Goal: Information Seeking & Learning: Understand process/instructions

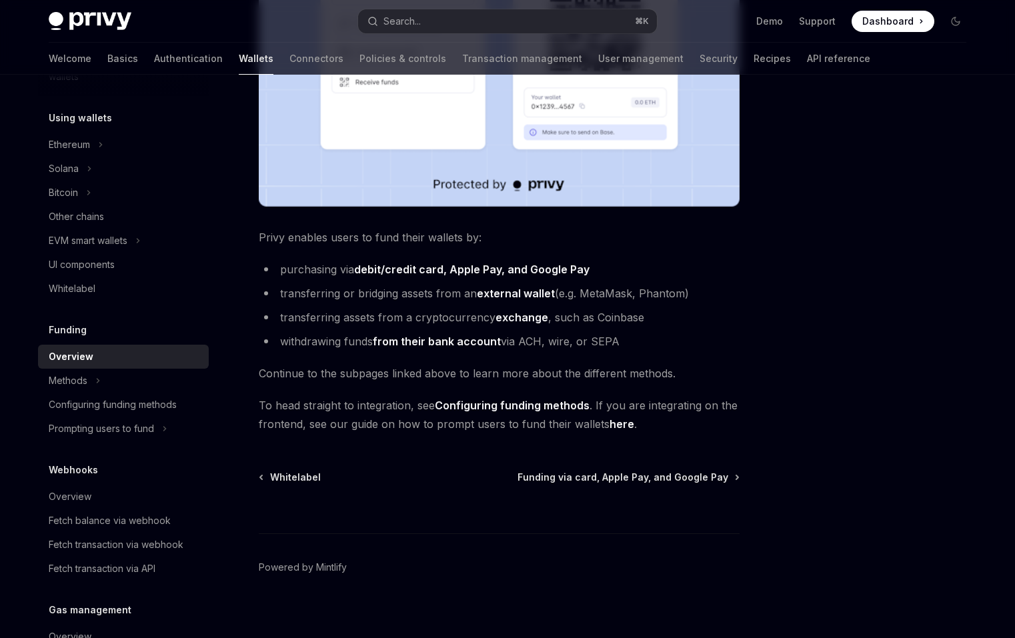
scroll to position [425, 0]
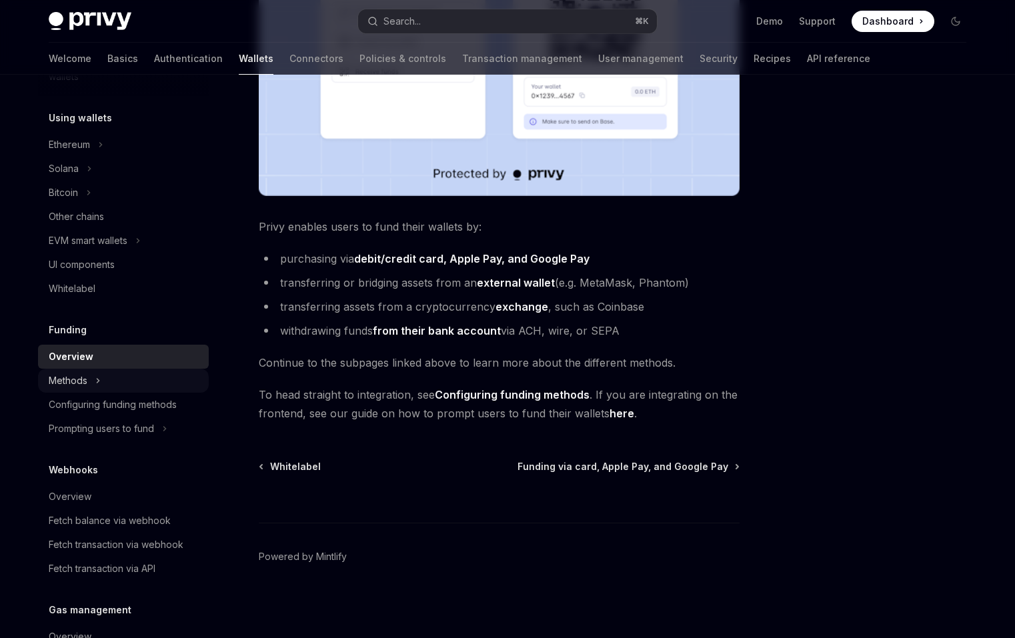
click at [165, 373] on button "Methods" at bounding box center [123, 381] width 171 height 24
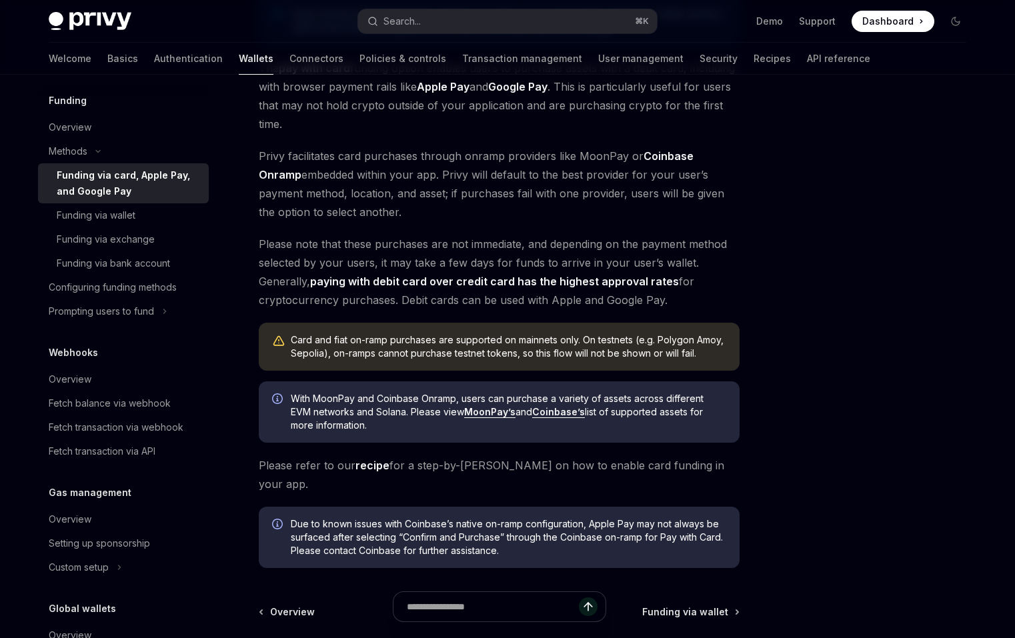
scroll to position [522, 0]
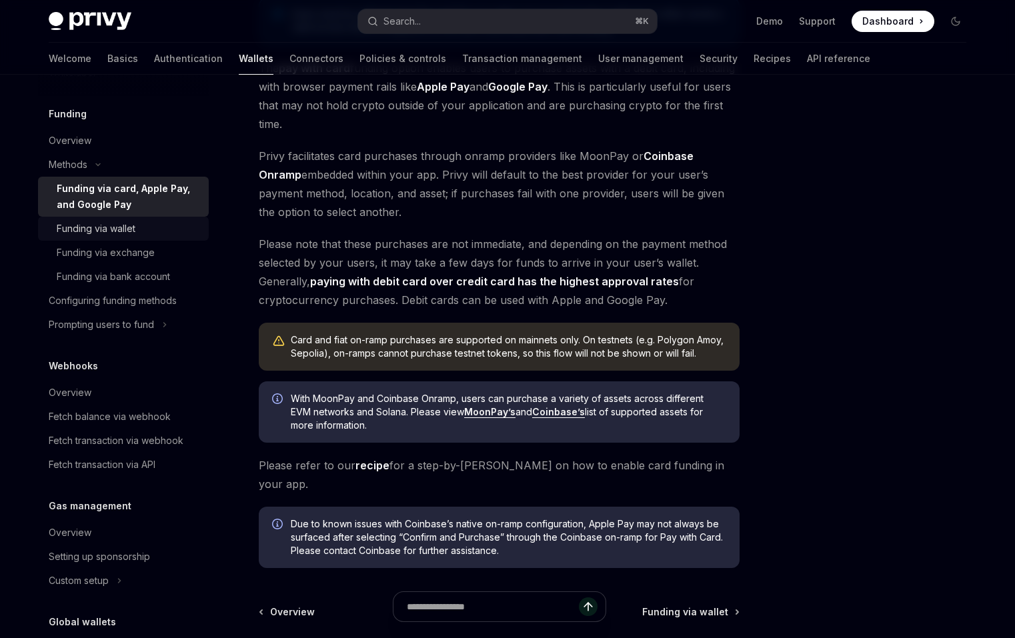
click at [142, 227] on div "Funding via wallet" at bounding box center [129, 229] width 144 height 16
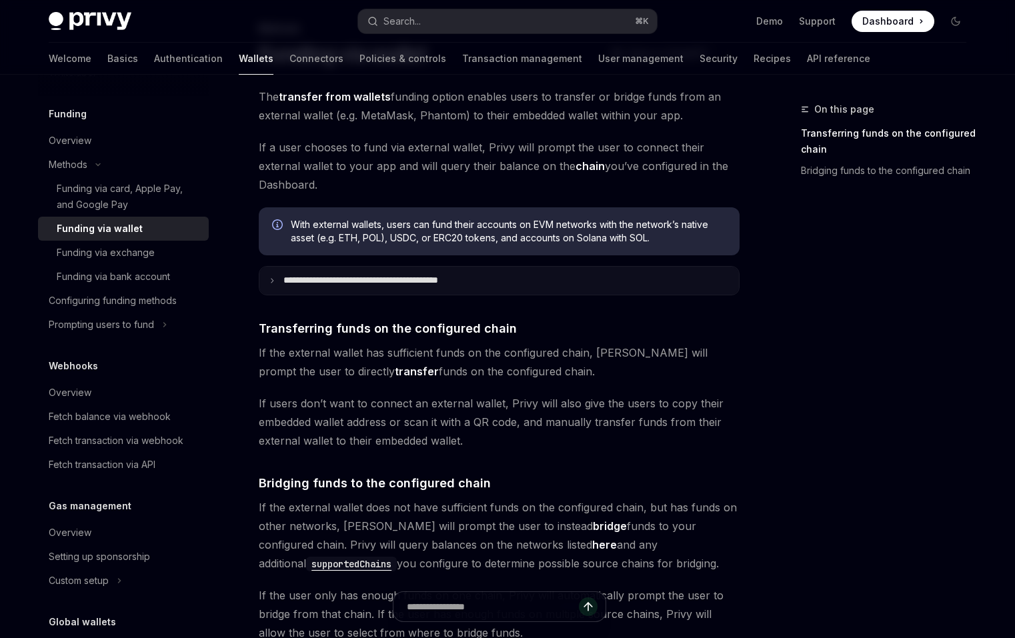
scroll to position [151, 0]
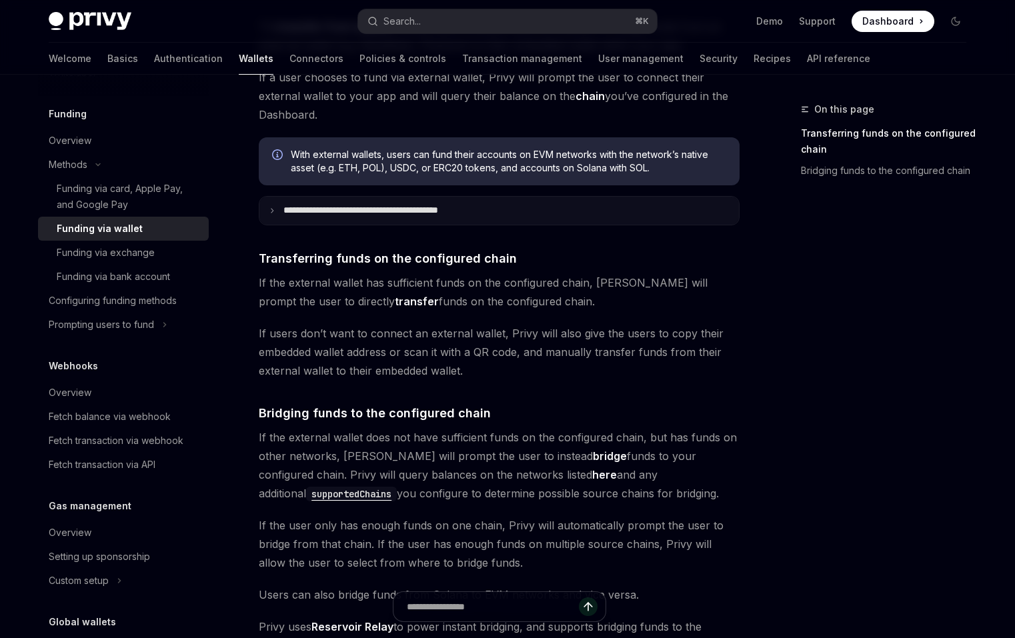
click at [277, 215] on summary "**********" at bounding box center [498, 211] width 479 height 28
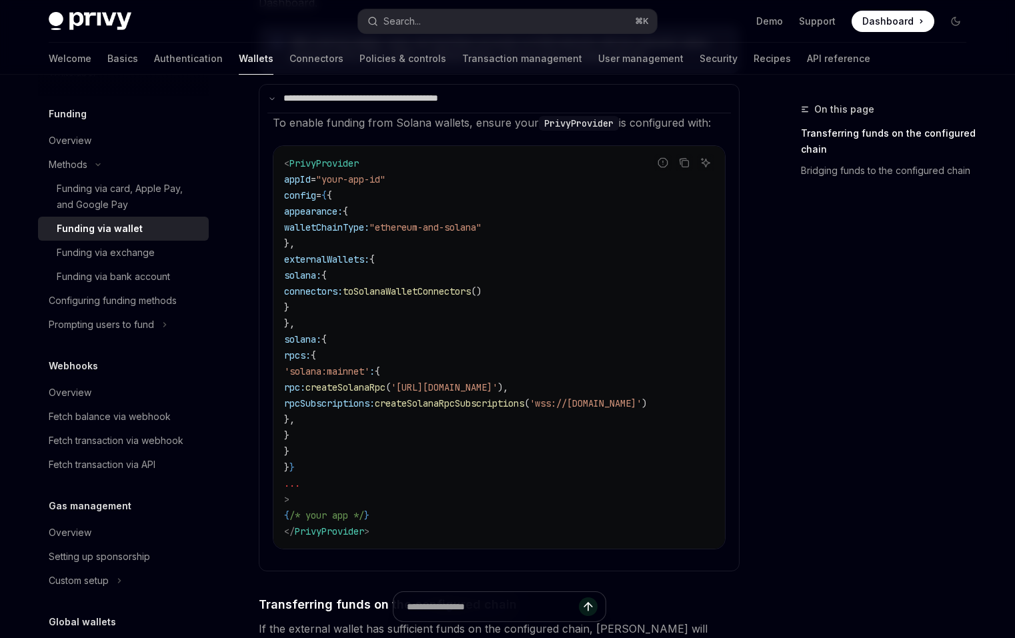
scroll to position [267, 0]
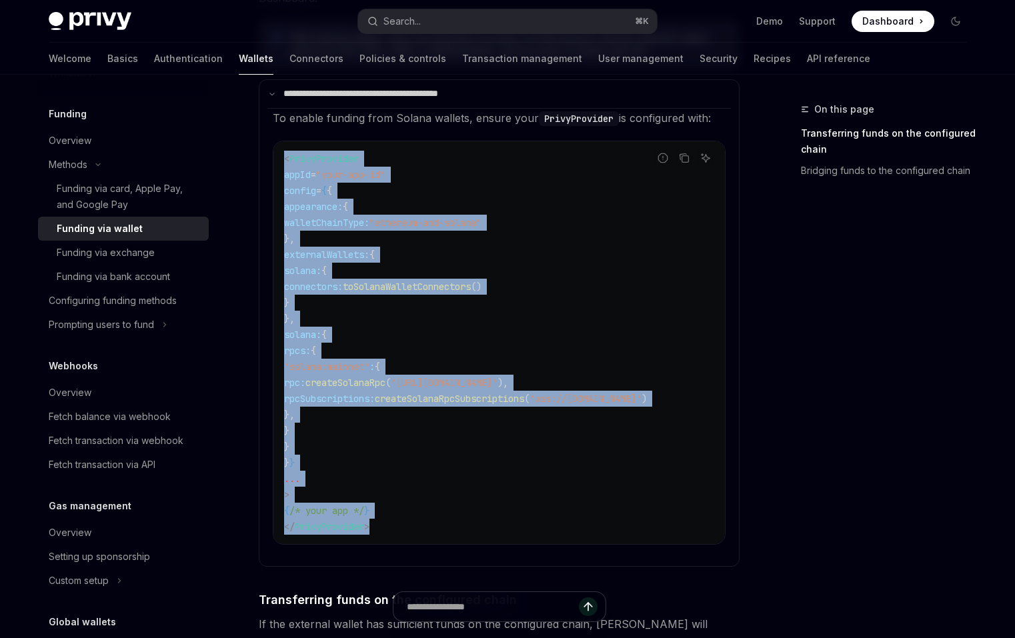
drag, startPoint x: 405, startPoint y: 528, endPoint x: 267, endPoint y: 159, distance: 394.0
click at [267, 159] on details "**********" at bounding box center [499, 322] width 481 height 487
copy code "< PrivyProvider appId = "your-app-id" config = { { appearance: { walletChainTyp…"
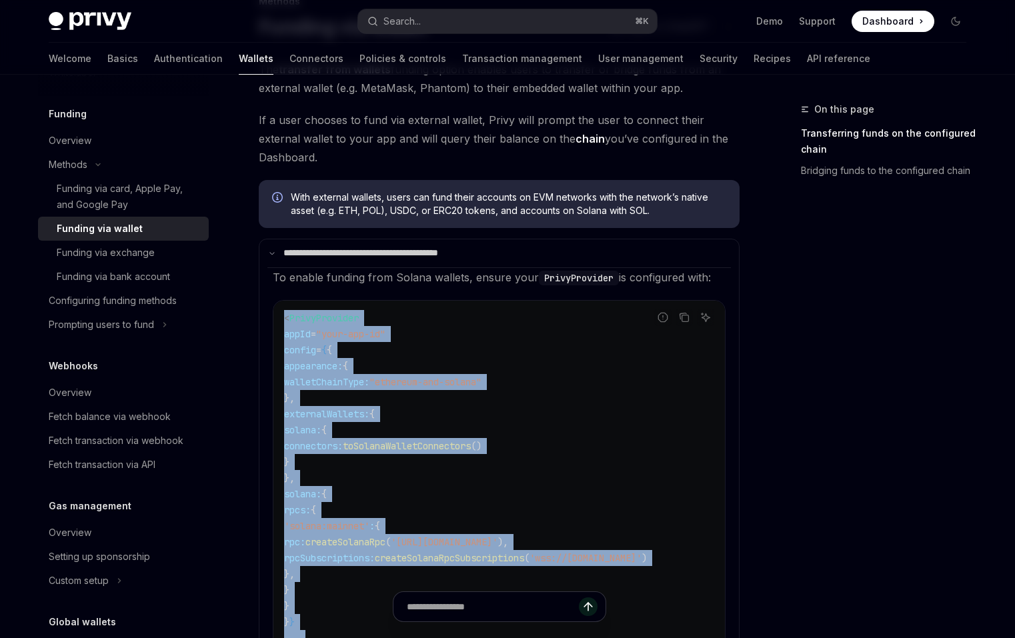
scroll to position [0, 0]
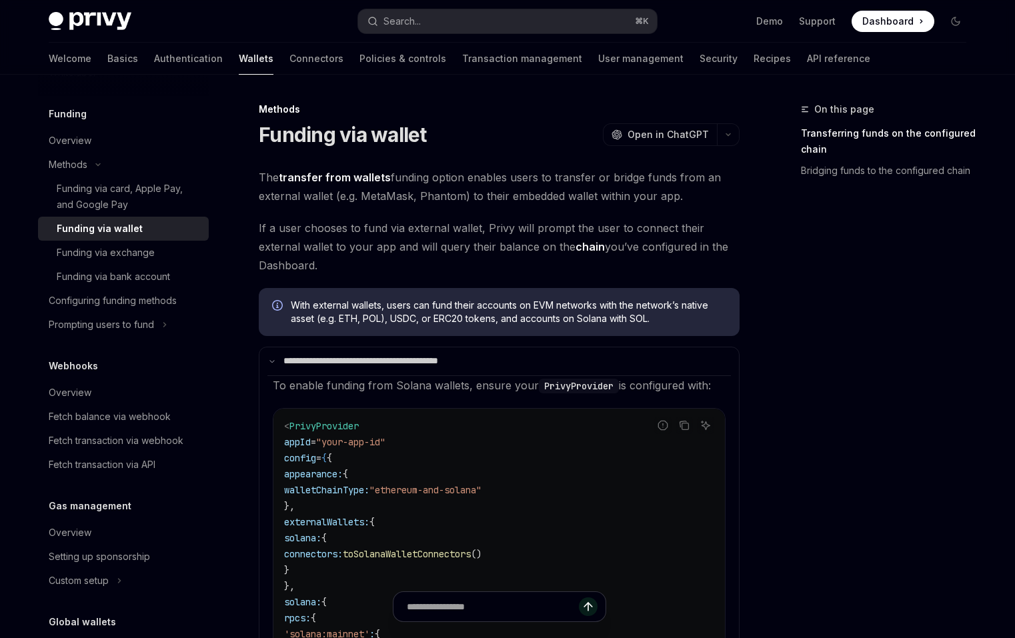
click at [417, 268] on span "If a user chooses to fund via external wallet, Privy will prompt the user to co…" at bounding box center [499, 247] width 481 height 56
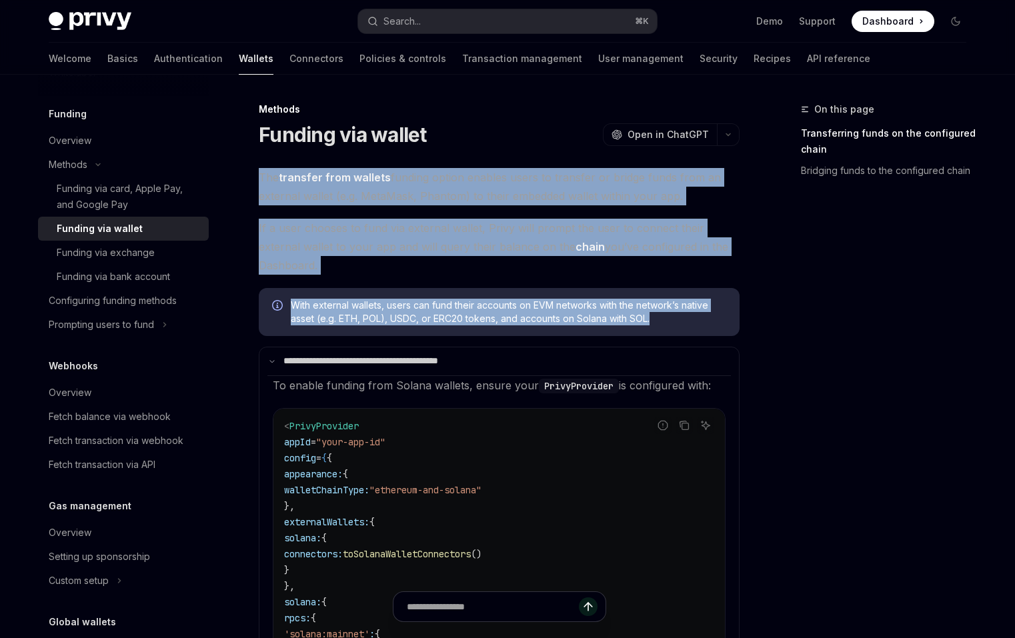
drag, startPoint x: 658, startPoint y: 325, endPoint x: 260, endPoint y: 184, distance: 421.9
click at [153, 195] on div "Funding via card, Apple Pay, and Google Pay" at bounding box center [129, 197] width 144 height 32
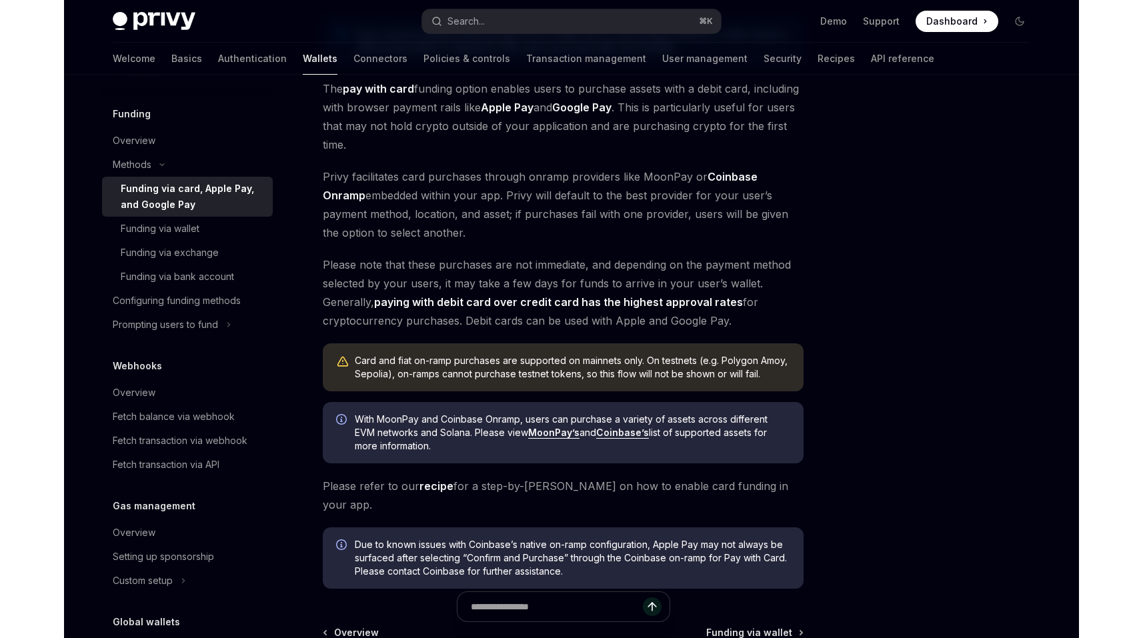
scroll to position [170, 0]
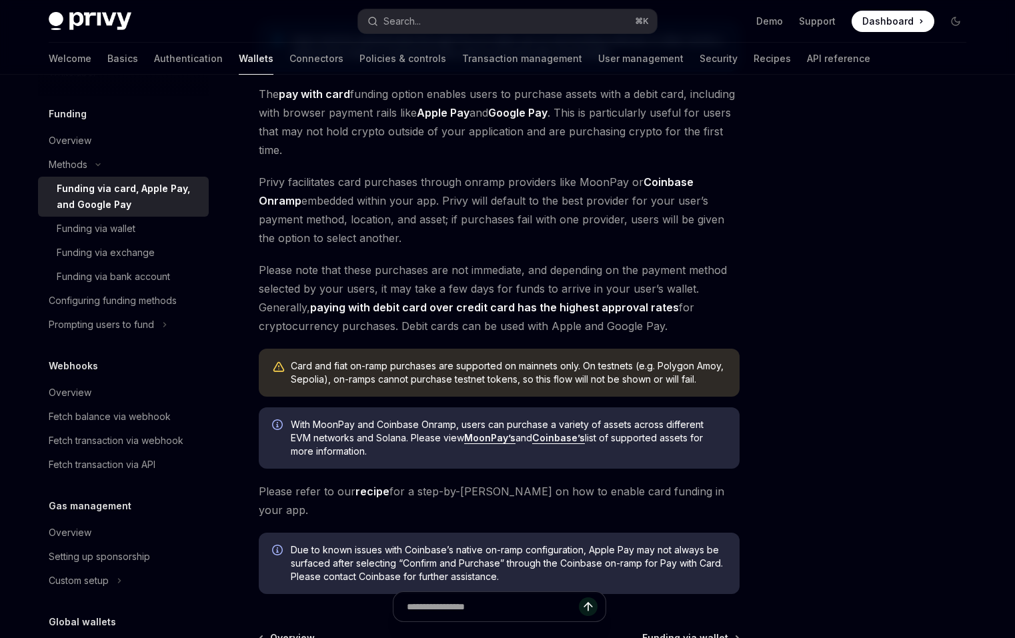
type textarea "*"
